Goal: Transaction & Acquisition: Purchase product/service

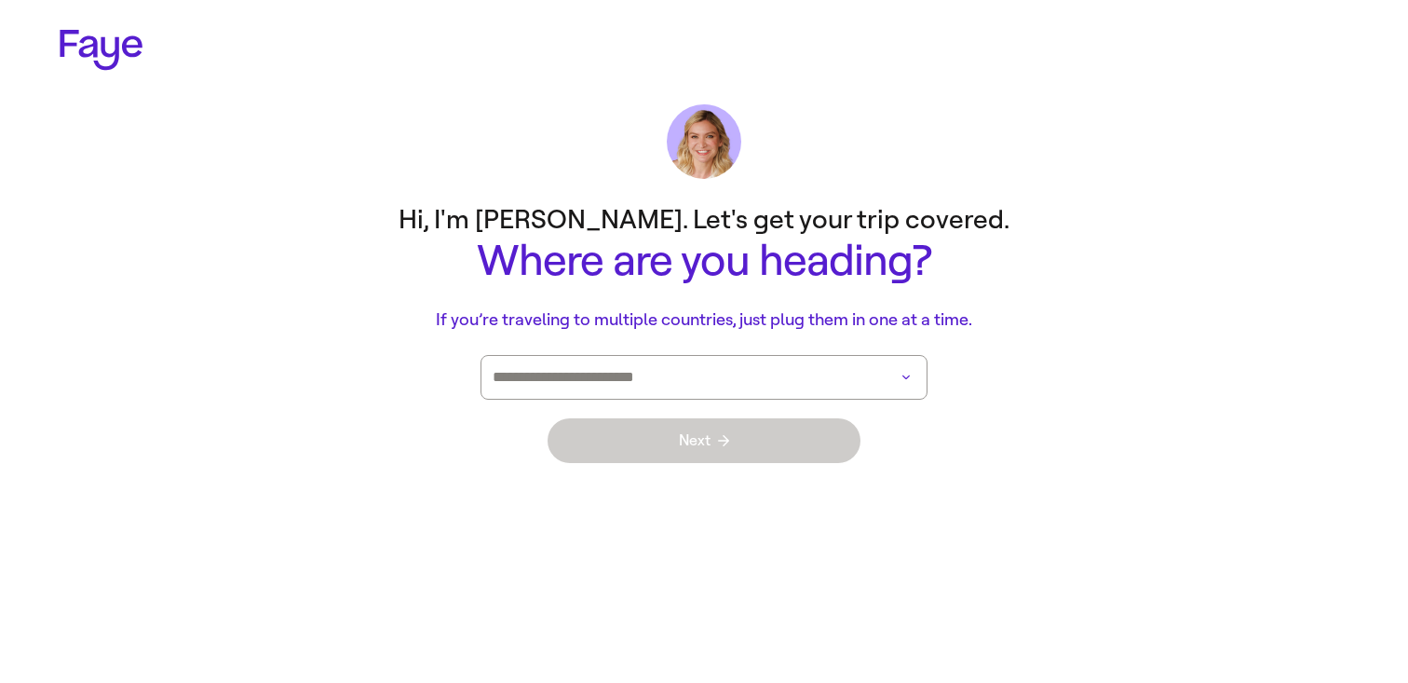
click at [1172, 243] on main "Hi, I'm [PERSON_NAME]. Let's get your trip covered. Where are you heading? If y…" at bounding box center [704, 338] width 1341 height 288
click at [533, 389] on input at bounding box center [678, 377] width 371 height 43
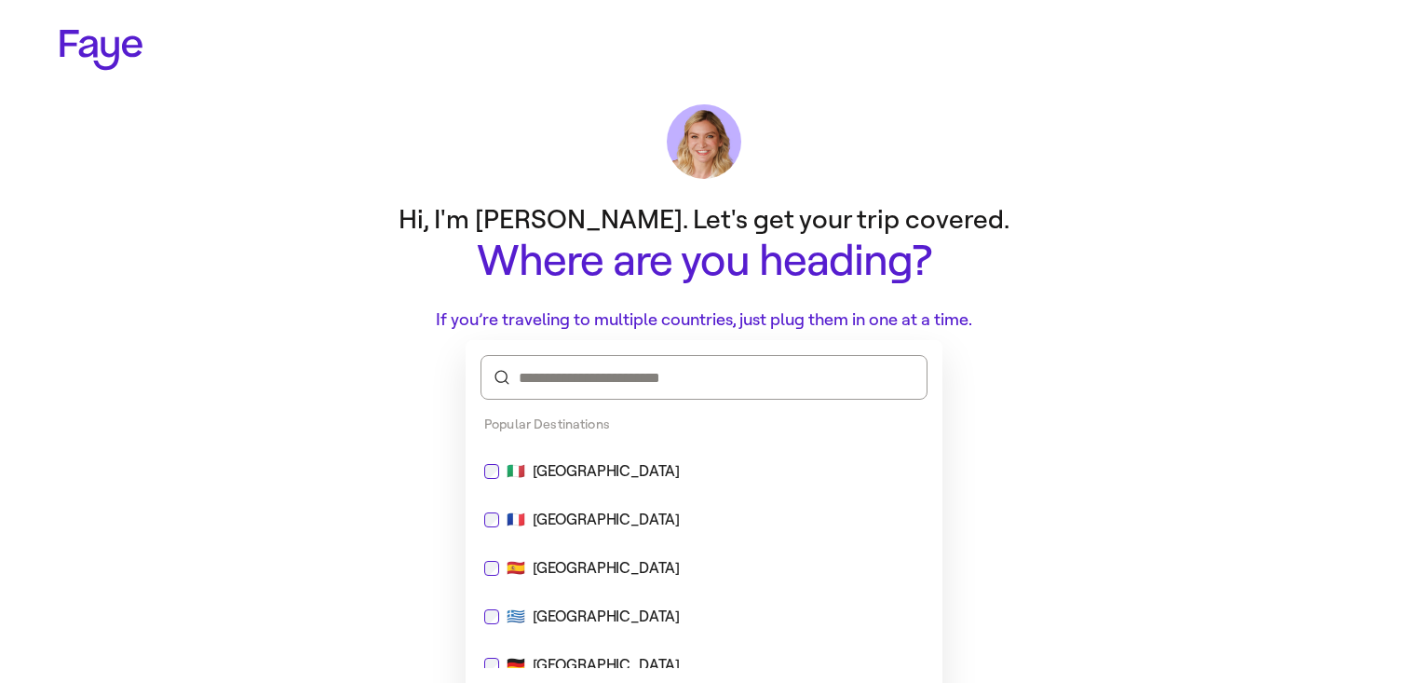
click at [545, 462] on div "[GEOGRAPHIC_DATA]" at bounding box center [606, 471] width 147 height 22
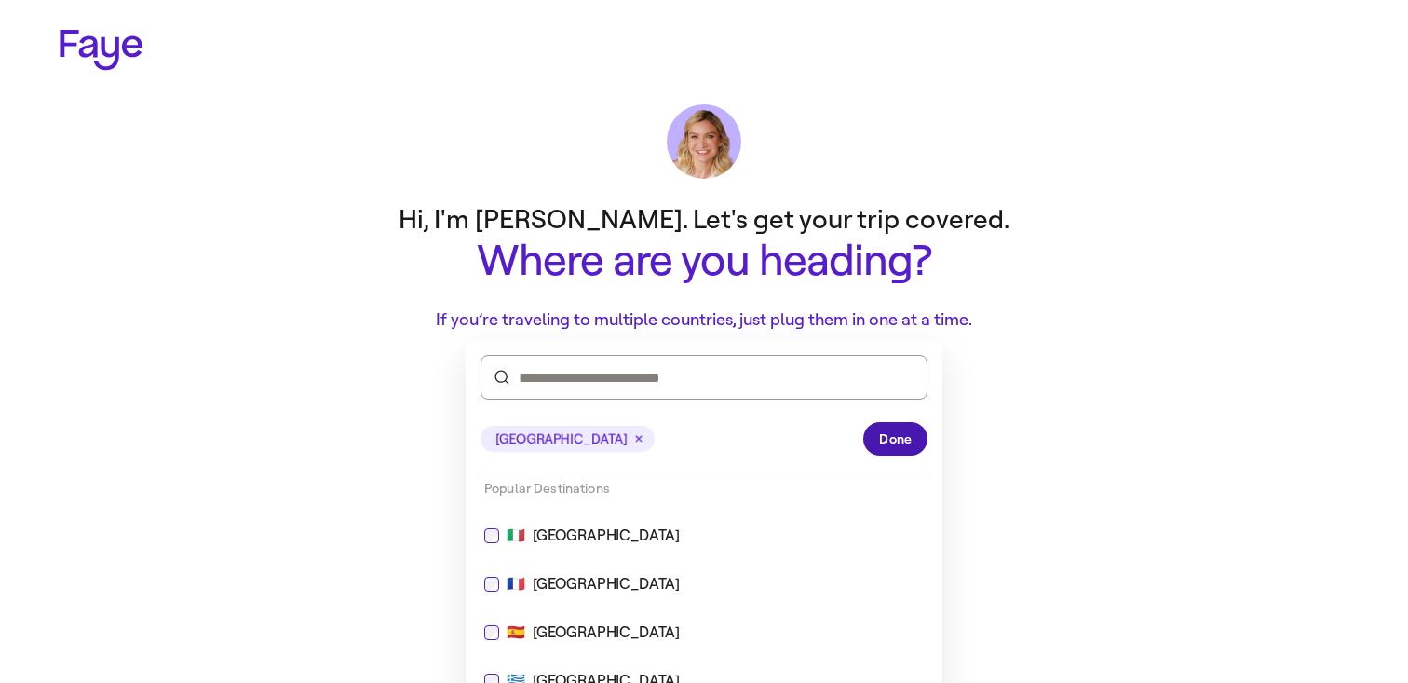
click at [890, 430] on span "Done" at bounding box center [895, 439] width 33 height 20
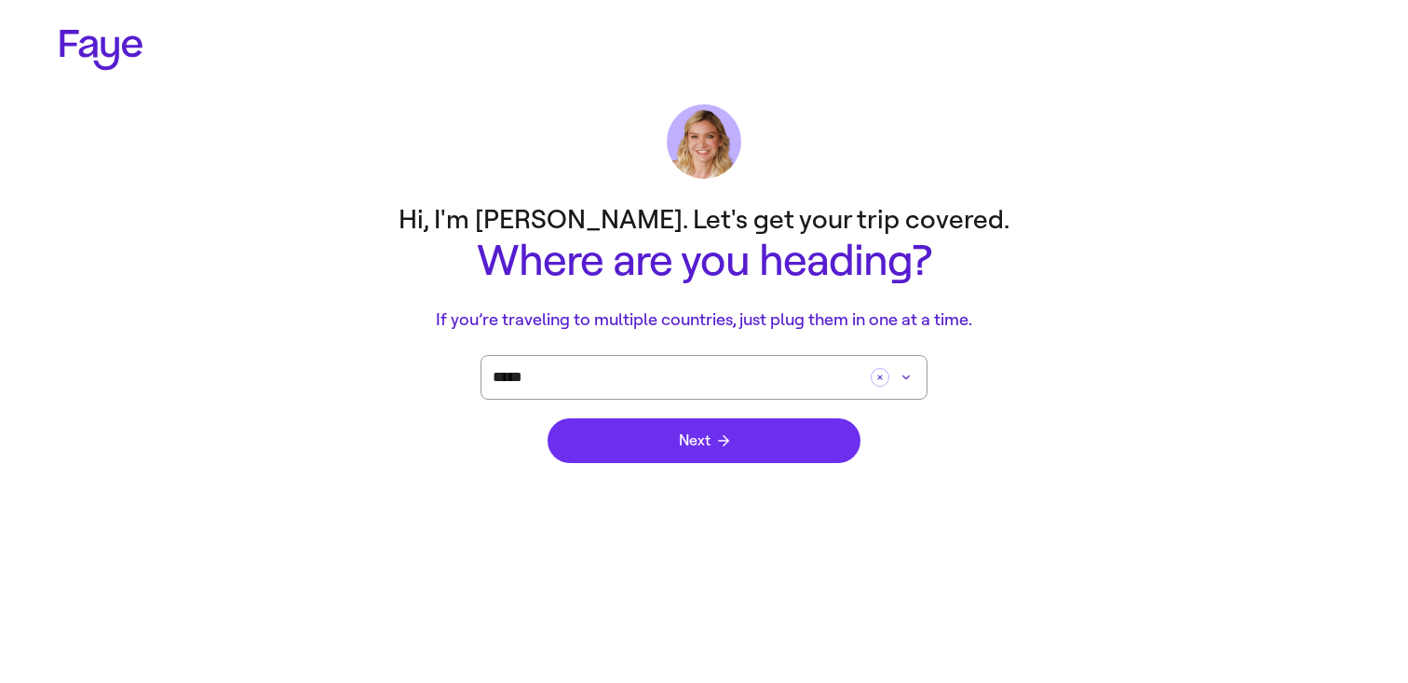
click at [826, 442] on button "Next" at bounding box center [703, 440] width 313 height 45
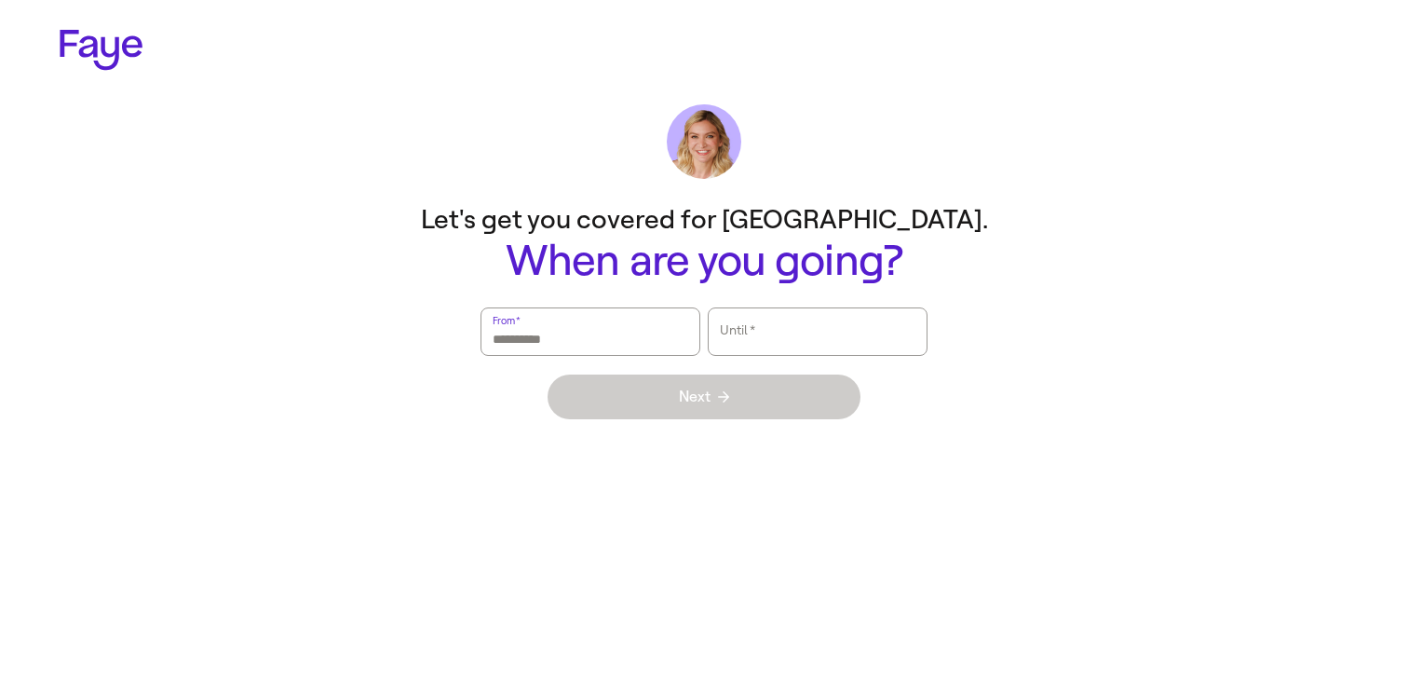
click at [625, 312] on input "From   *" at bounding box center [591, 331] width 196 height 43
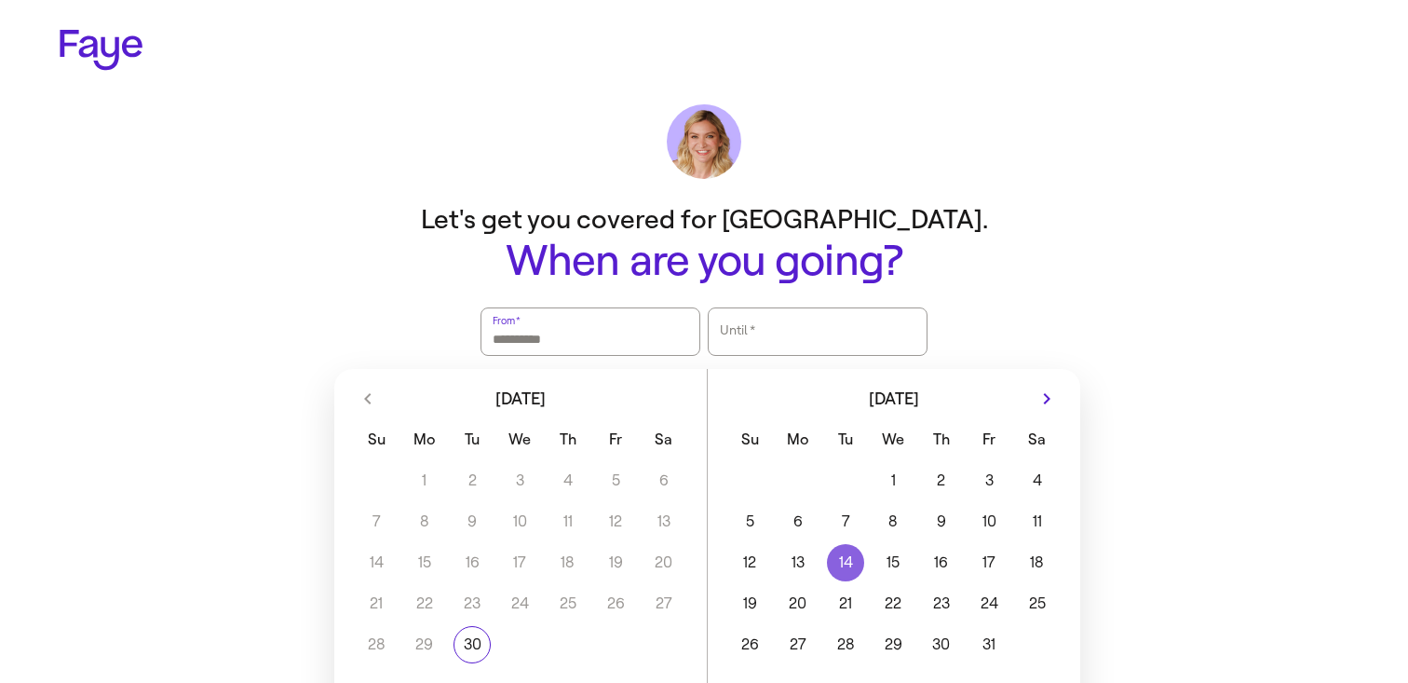
click at [840, 545] on button "14" at bounding box center [844, 562] width 47 height 37
click at [981, 542] on div "1 2 3 4 5 6 7 8 9 10 11 12 13 14 15 16 17 18 19 20 21 22 23 24 25 26 27 28 29 3…" at bounding box center [894, 560] width 372 height 205
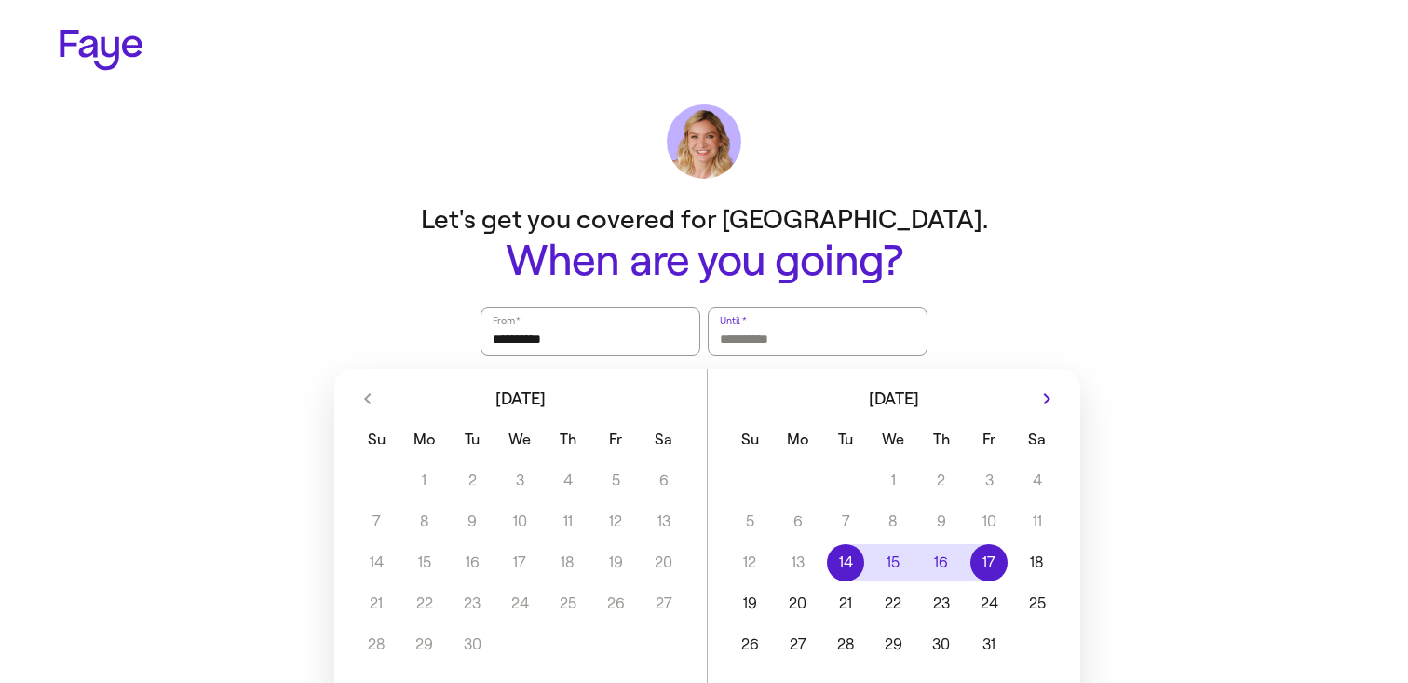
click at [973, 551] on button "17" at bounding box center [989, 562] width 47 height 37
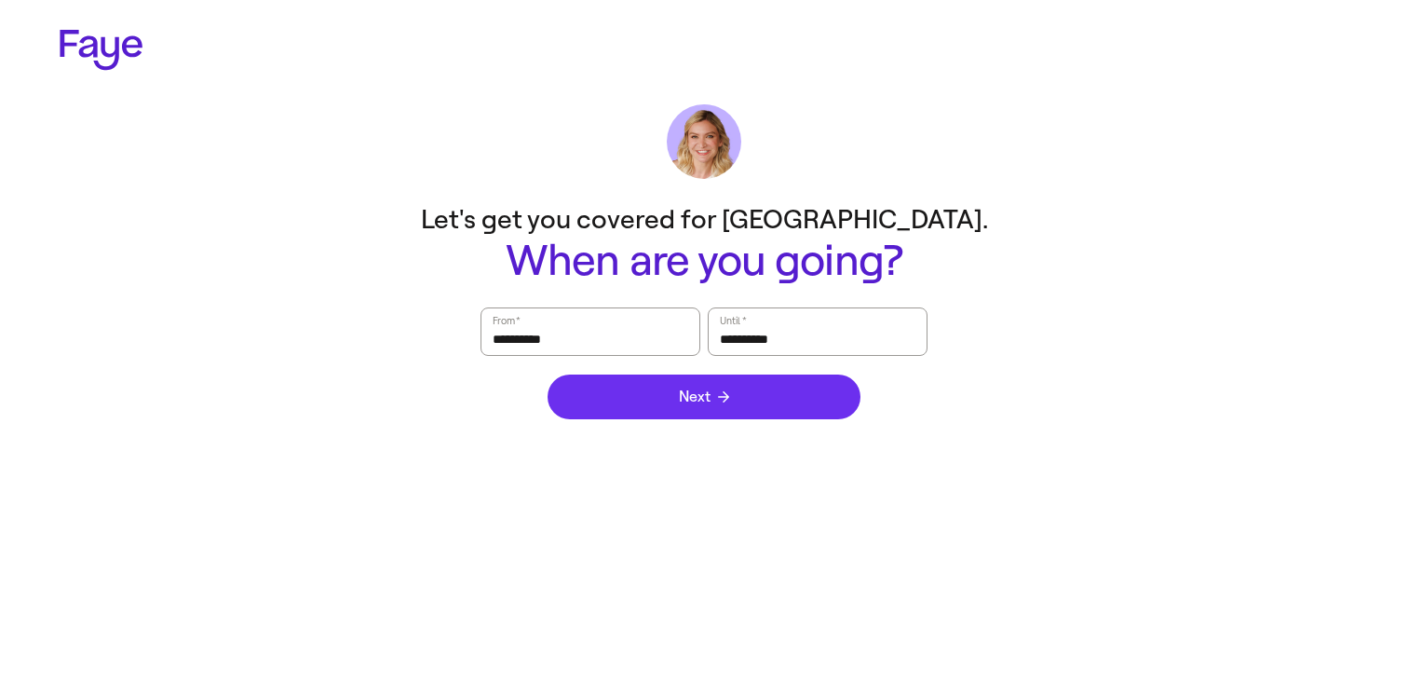
click at [750, 394] on button "Next" at bounding box center [703, 396] width 313 height 45
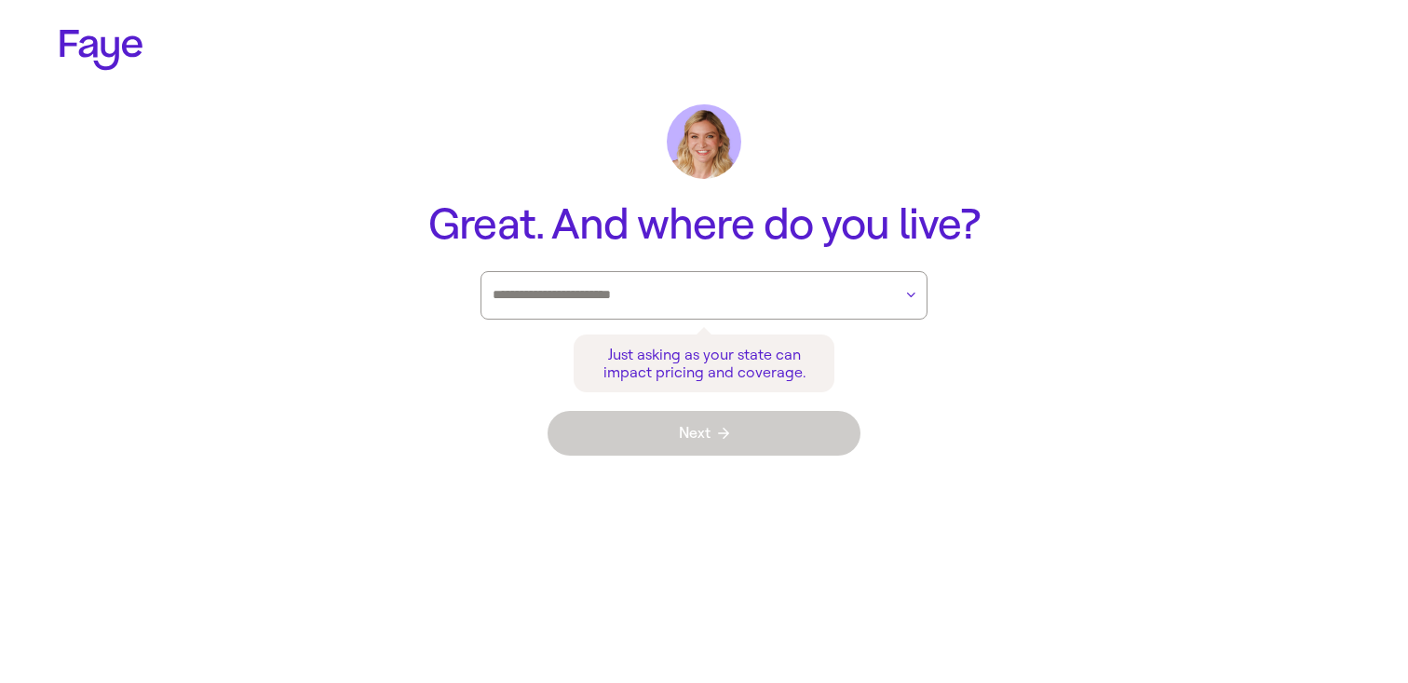
click at [688, 275] on div at bounding box center [692, 295] width 399 height 47
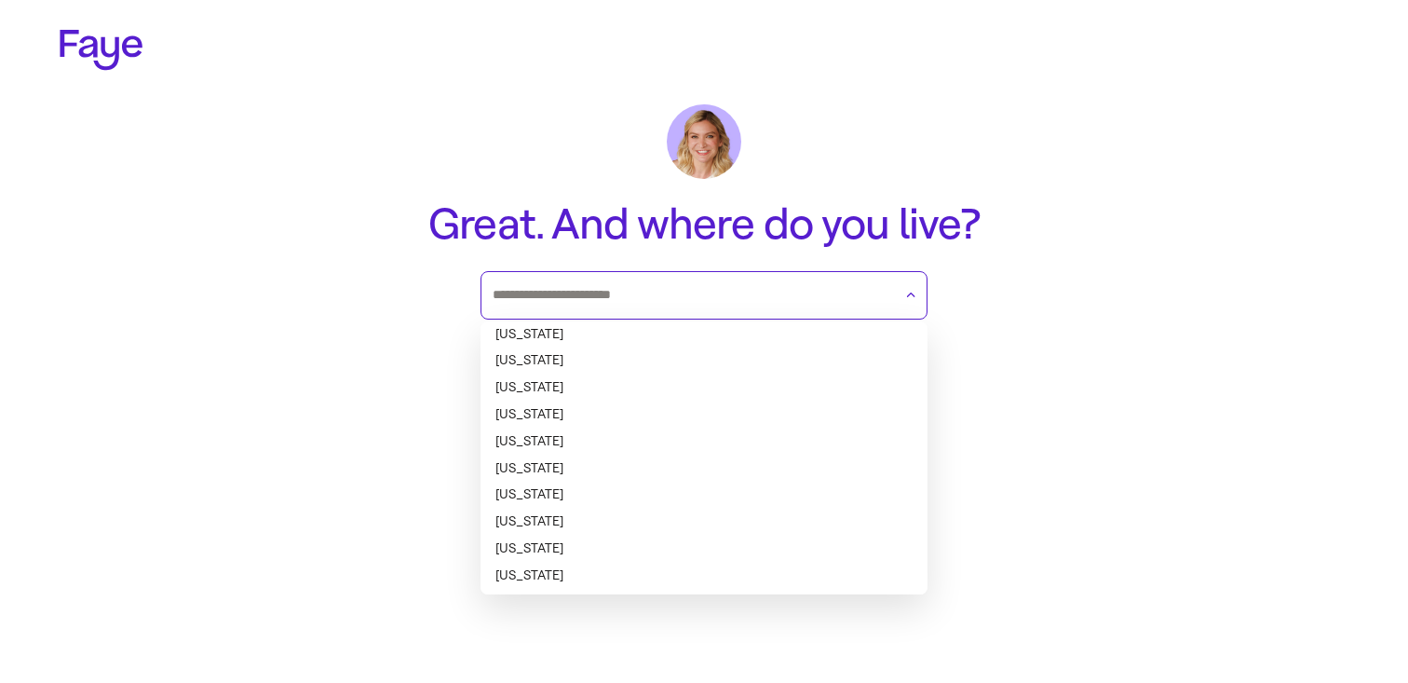
click at [673, 341] on li "[US_STATE]" at bounding box center [703, 334] width 447 height 27
type input "*******"
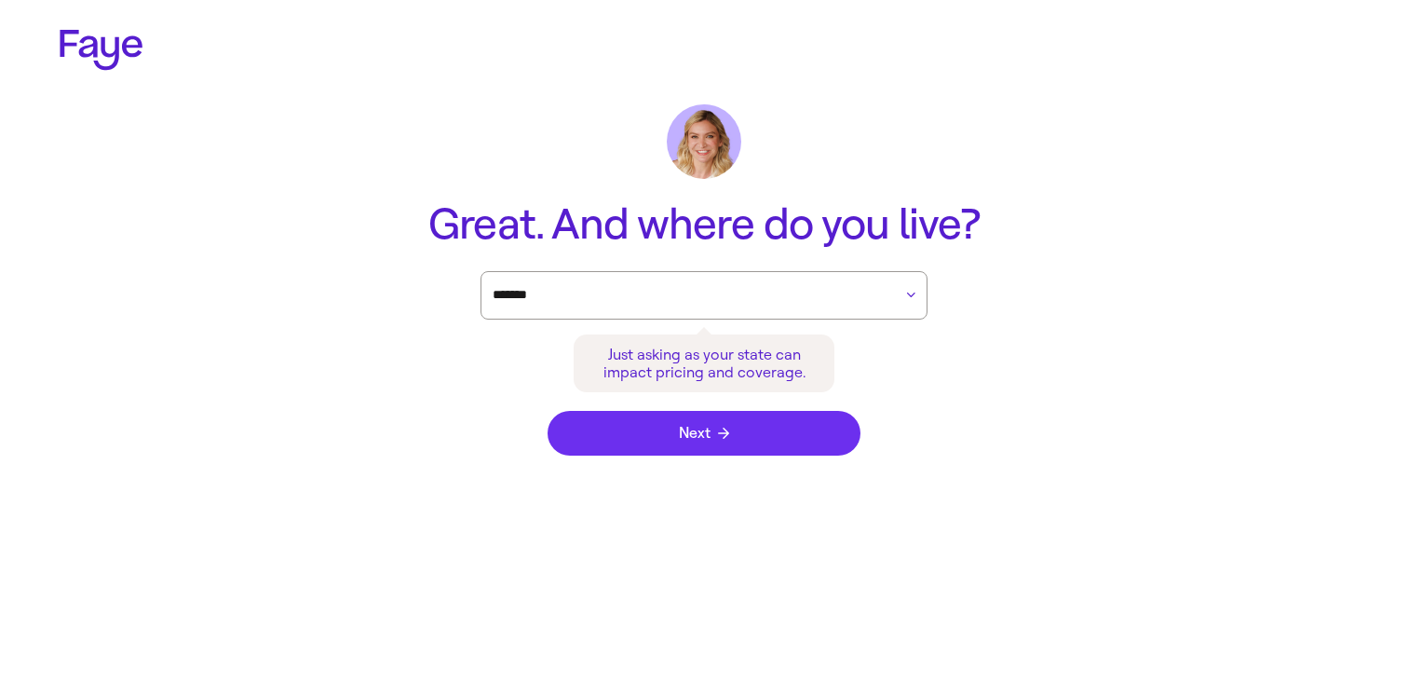
click at [712, 428] on span "Next" at bounding box center [704, 433] width 50 height 15
